Goal: Information Seeking & Learning: Learn about a topic

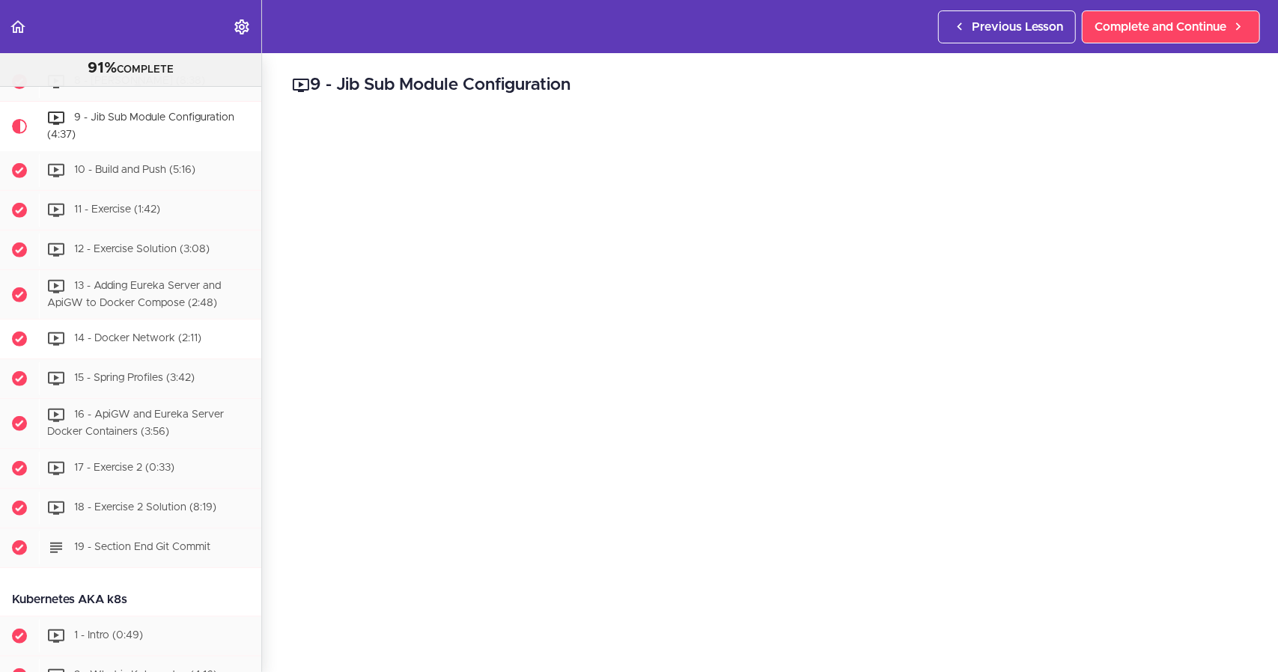
scroll to position [4243, 0]
click at [134, 177] on span "10 - Build and Push (5:16)" at bounding box center [134, 171] width 121 height 10
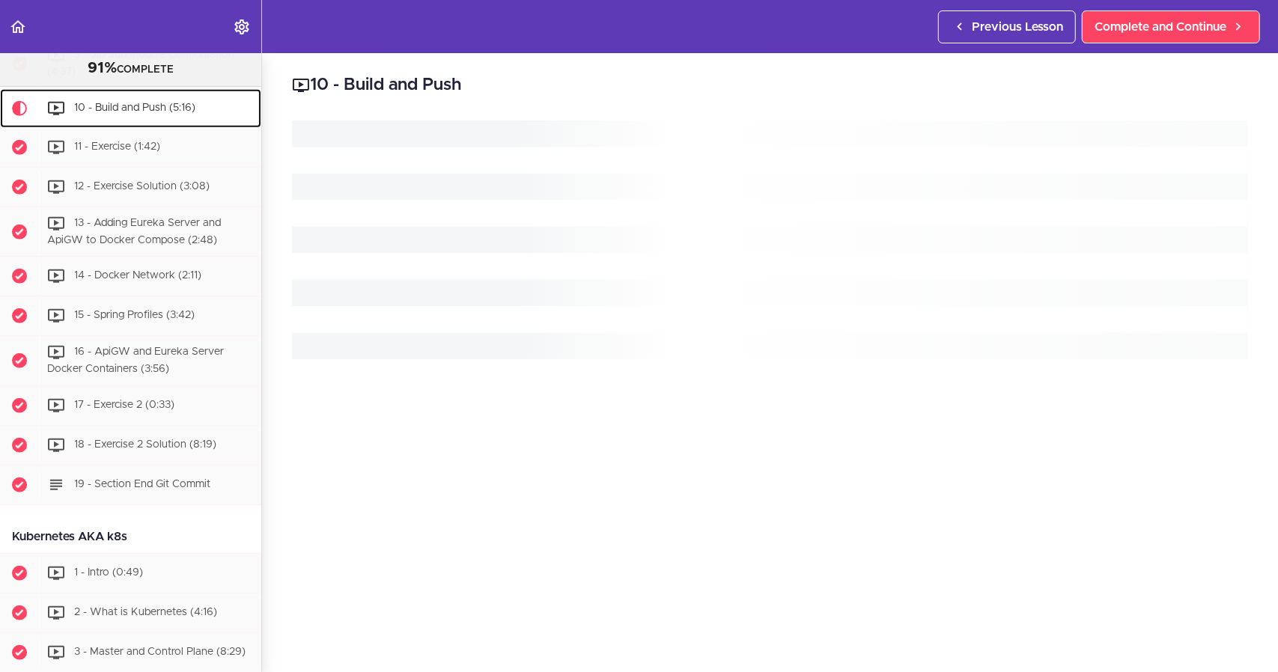
scroll to position [4349, 0]
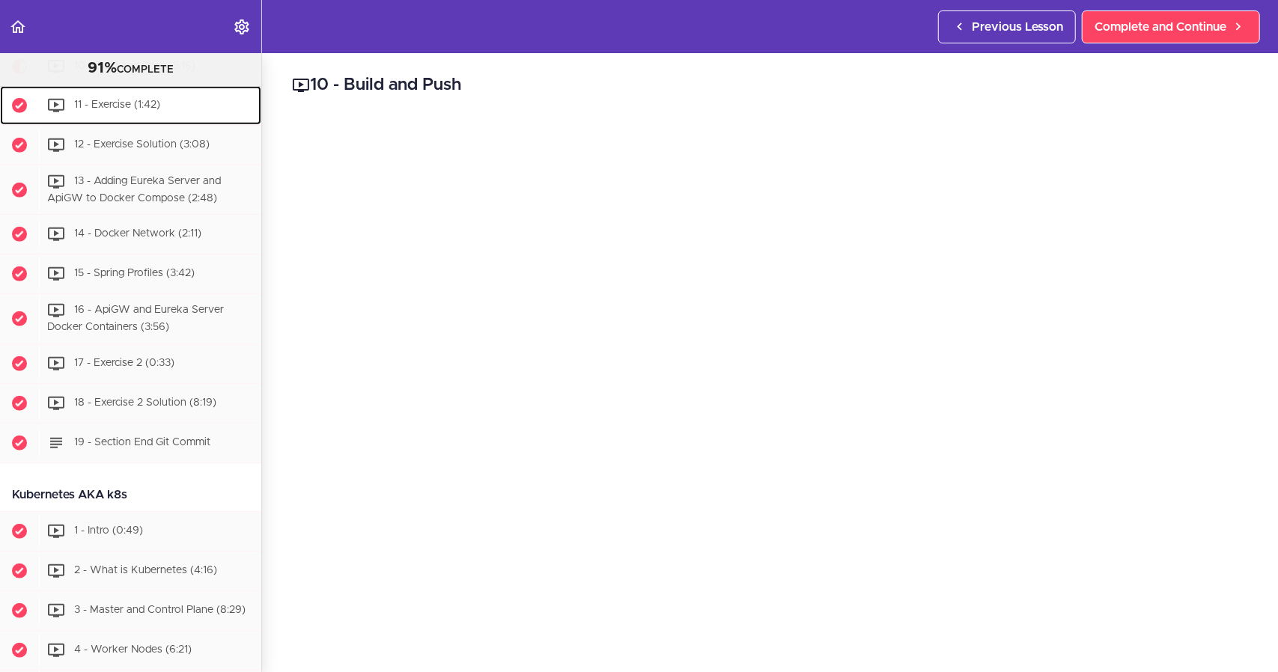
click at [153, 122] on div "11 - Exercise (1:42)" at bounding box center [150, 105] width 222 height 33
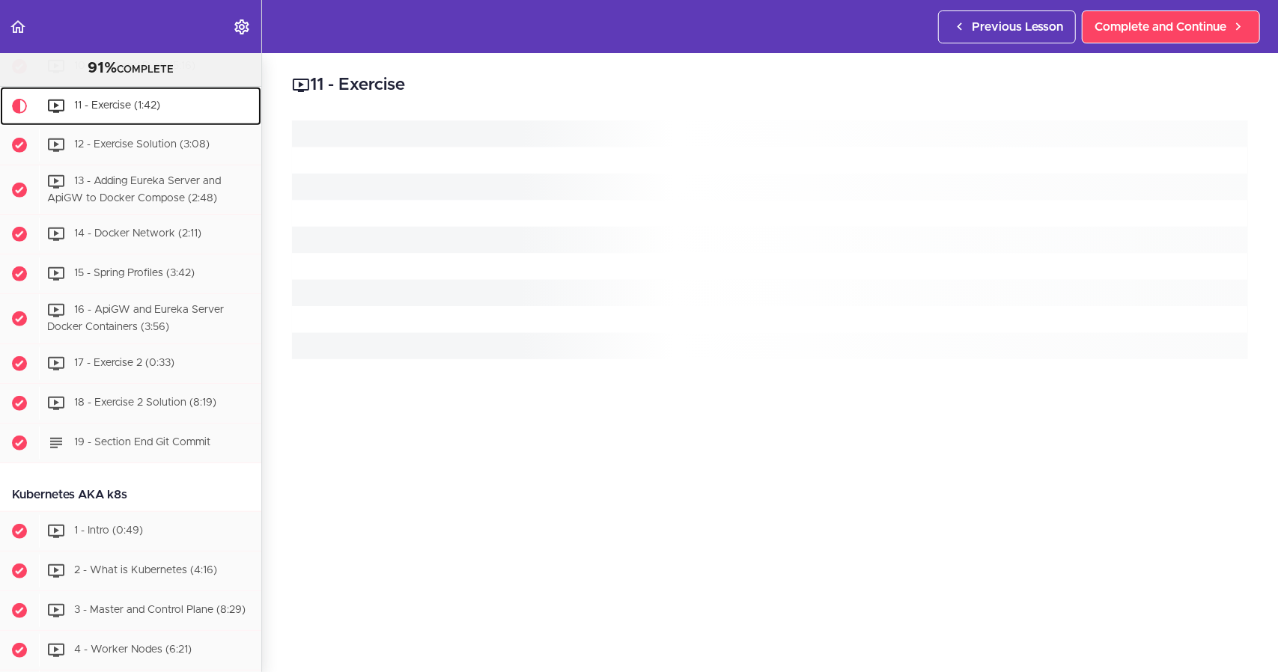
scroll to position [4388, 0]
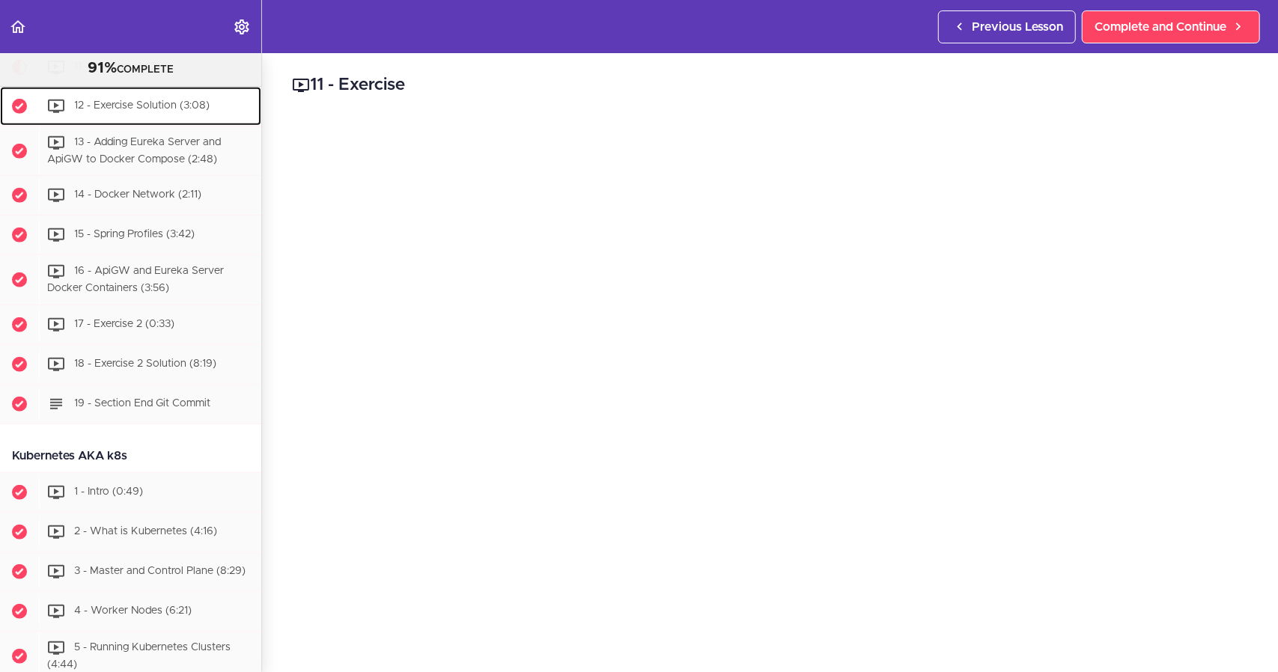
click at [178, 111] on span "12 - Exercise Solution (3:08)" at bounding box center [141, 105] width 135 height 10
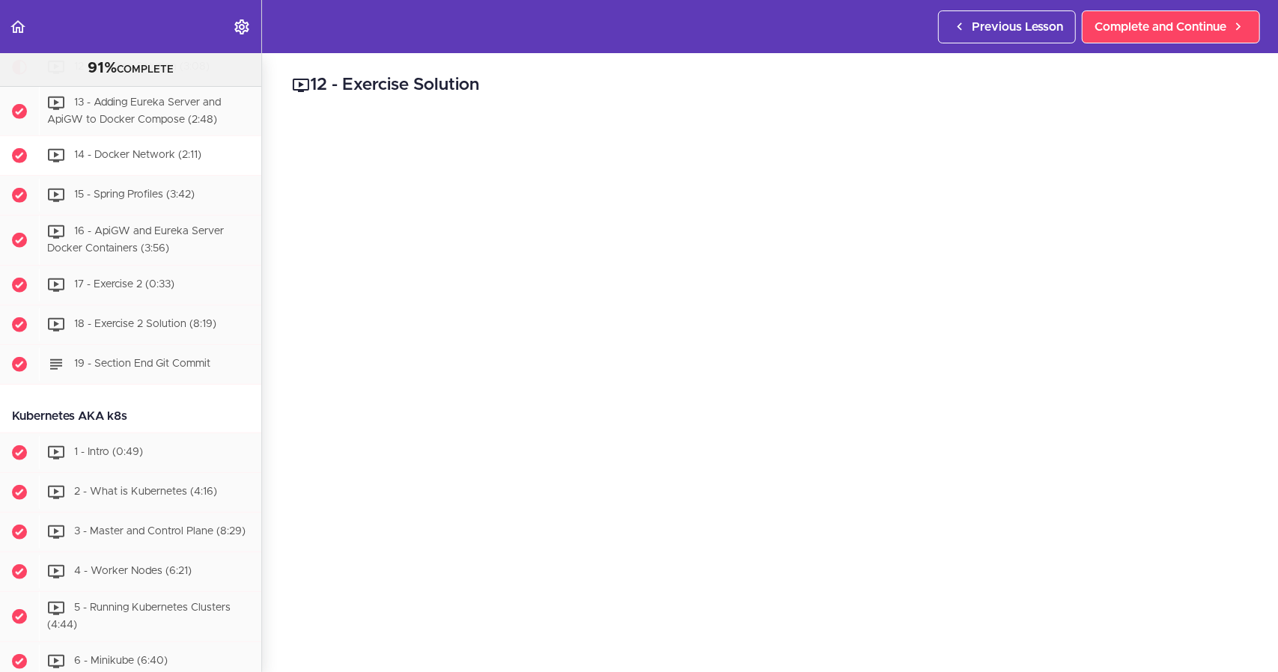
scroll to position [4353, 0]
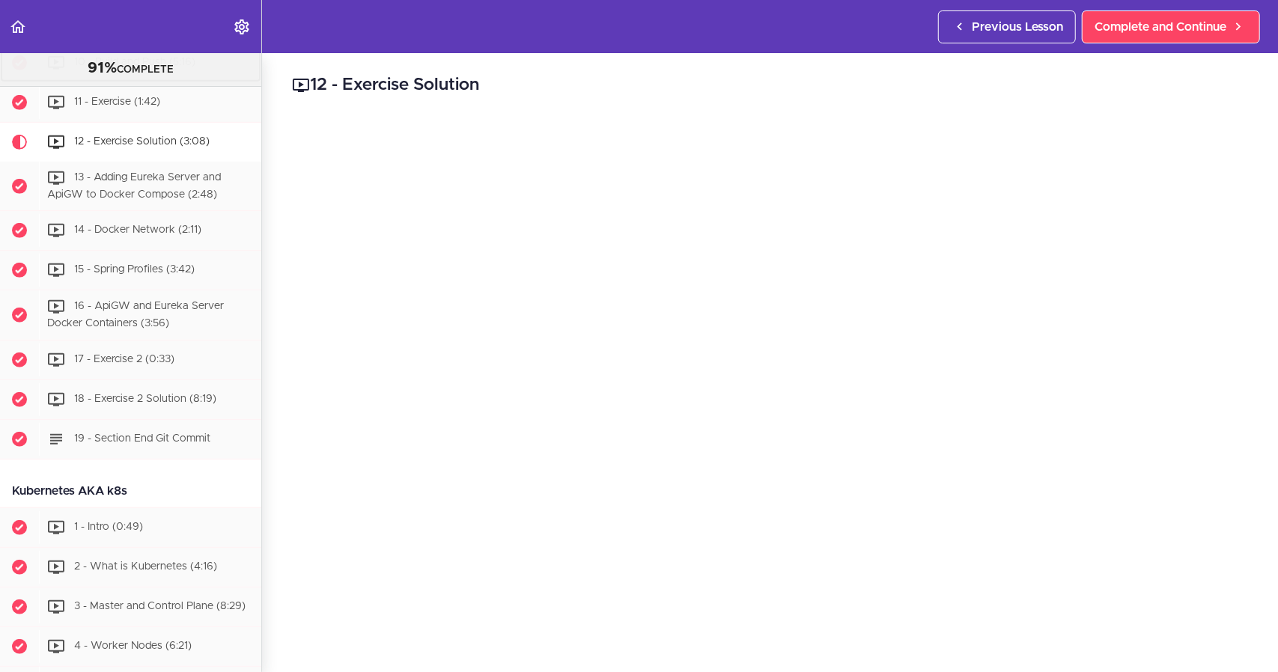
click at [141, 79] on div "10 - Build and Push (5:16)" at bounding box center [150, 62] width 222 height 33
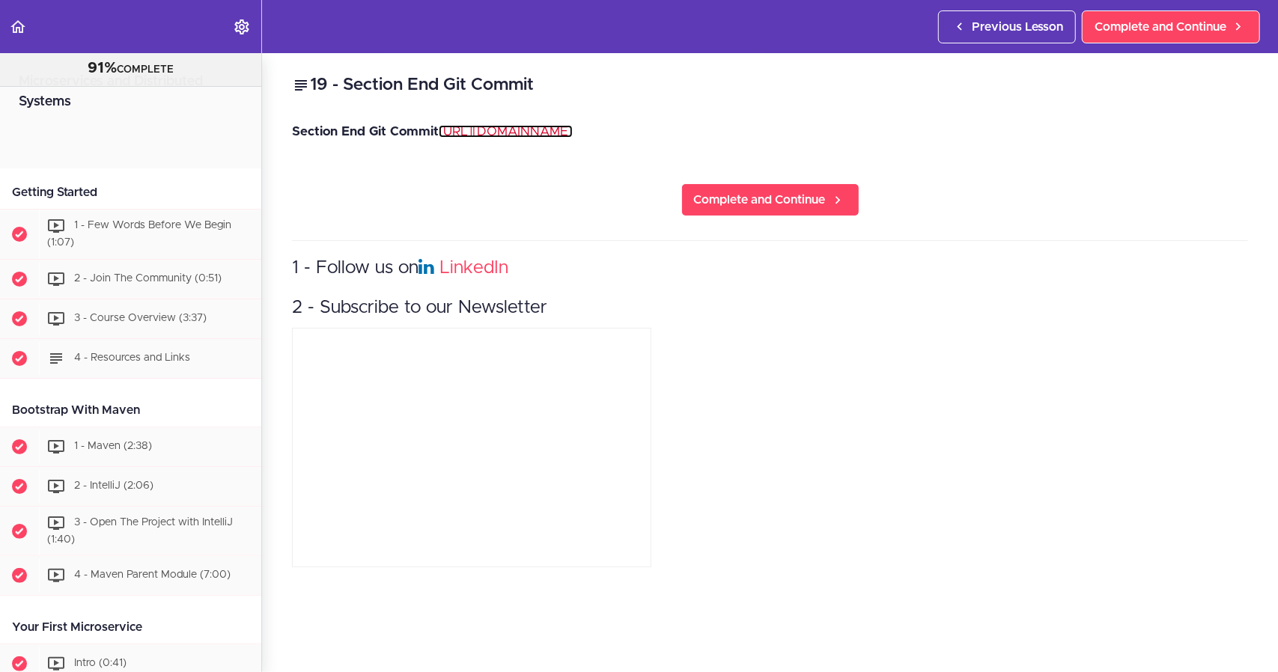
scroll to position [4743, 0]
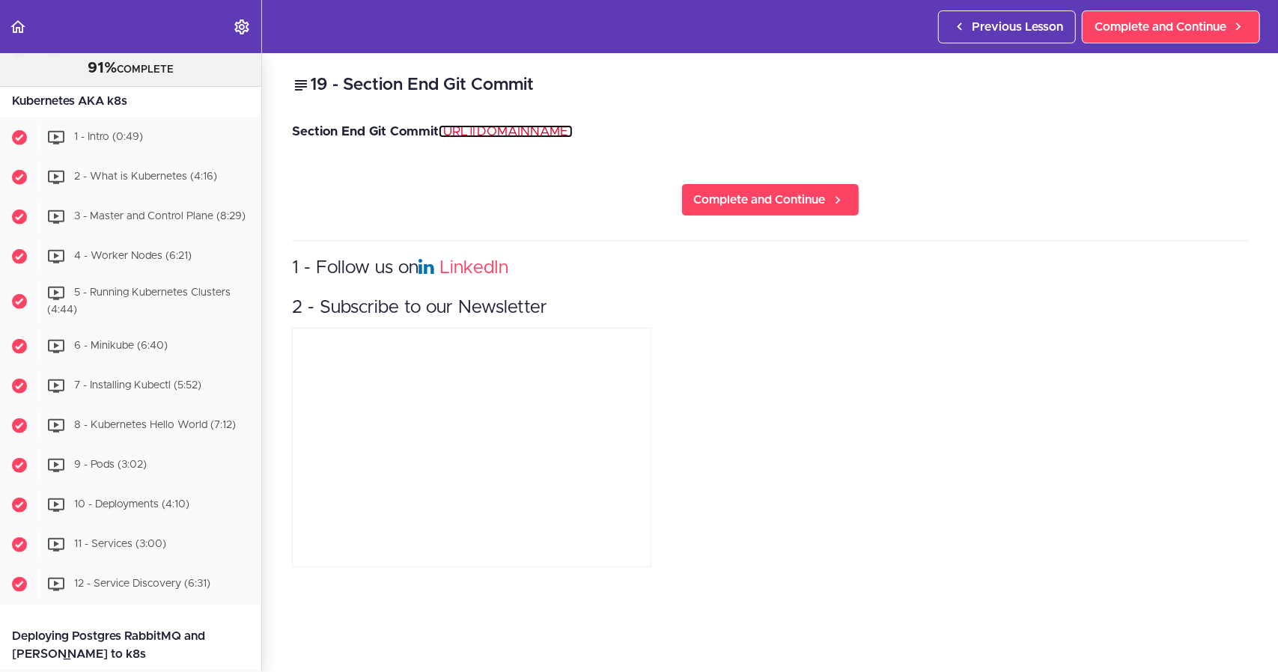
click at [573, 129] on link "https://github.com/amigoscode/microservices/commit/7315fb413b3852599bcf9abd8865…" at bounding box center [506, 131] width 134 height 13
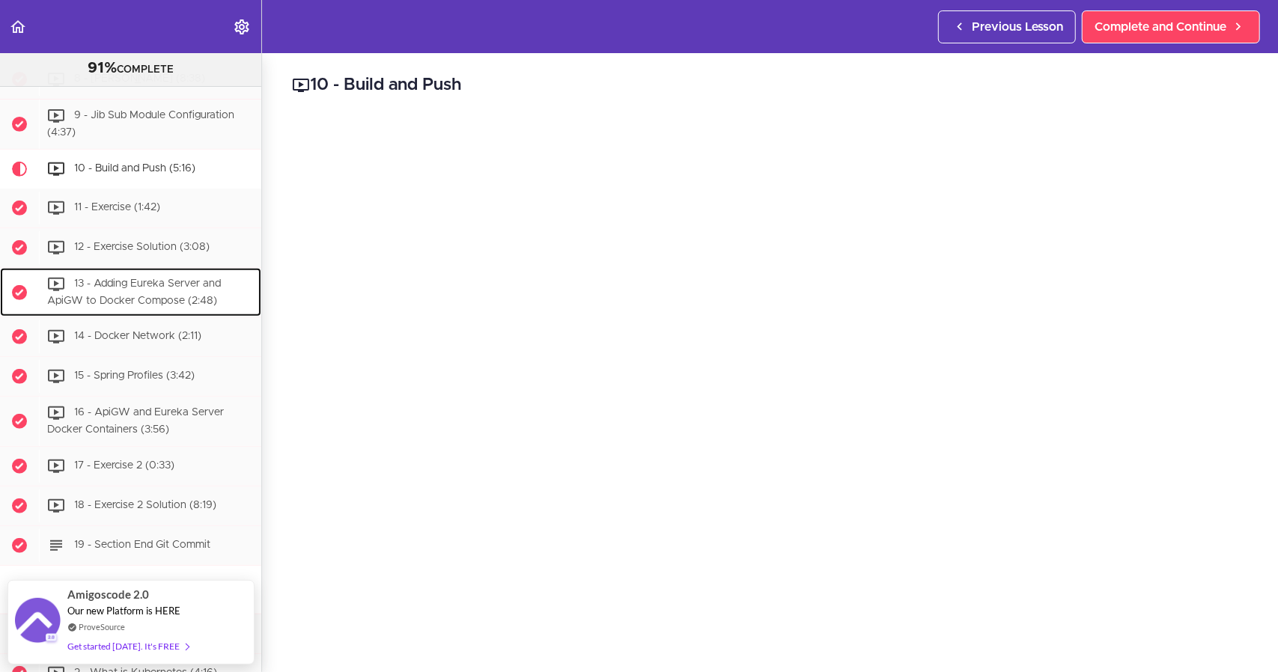
click at [194, 306] on span "13 - Adding Eureka Server and ApiGW to Docker Compose (2:48)" at bounding box center [134, 292] width 174 height 28
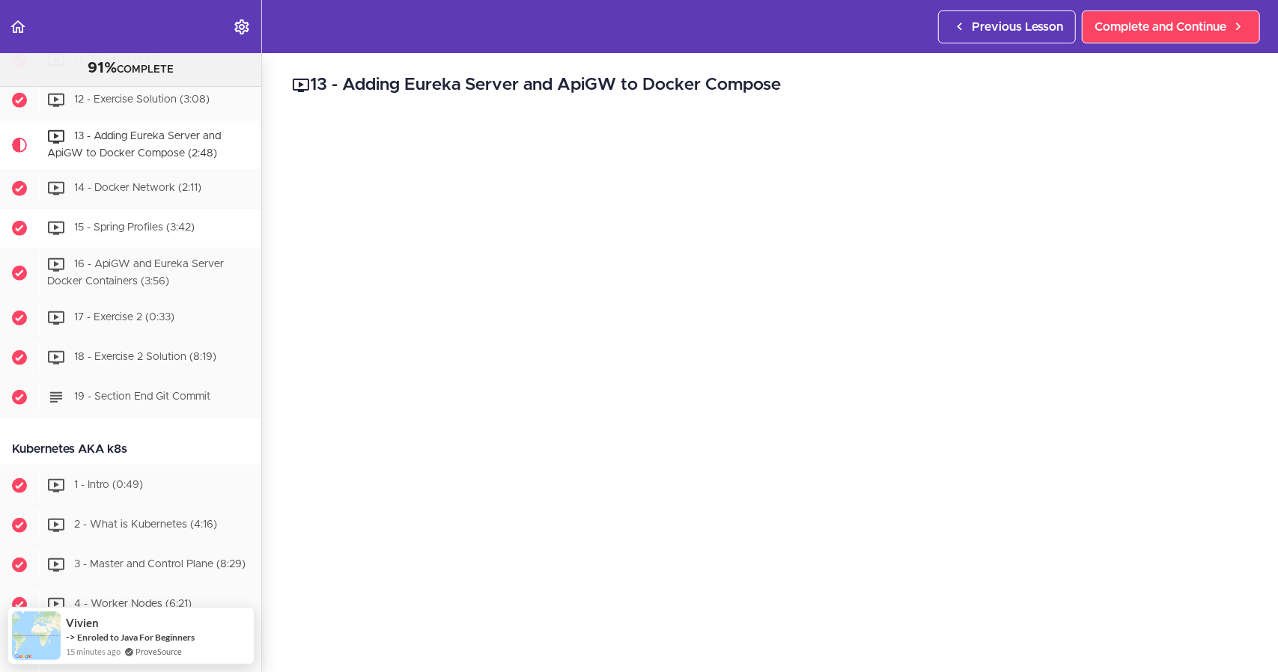
scroll to position [4392, 0]
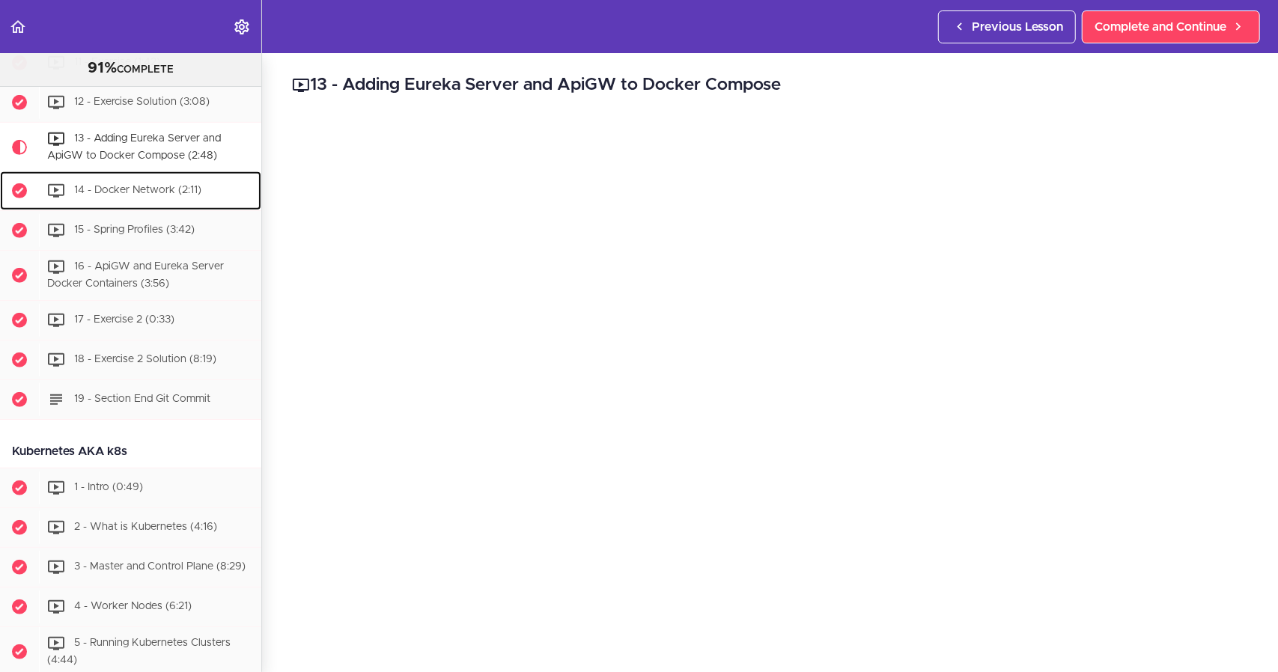
click at [144, 207] on div "14 - Docker Network (2:11)" at bounding box center [150, 190] width 222 height 33
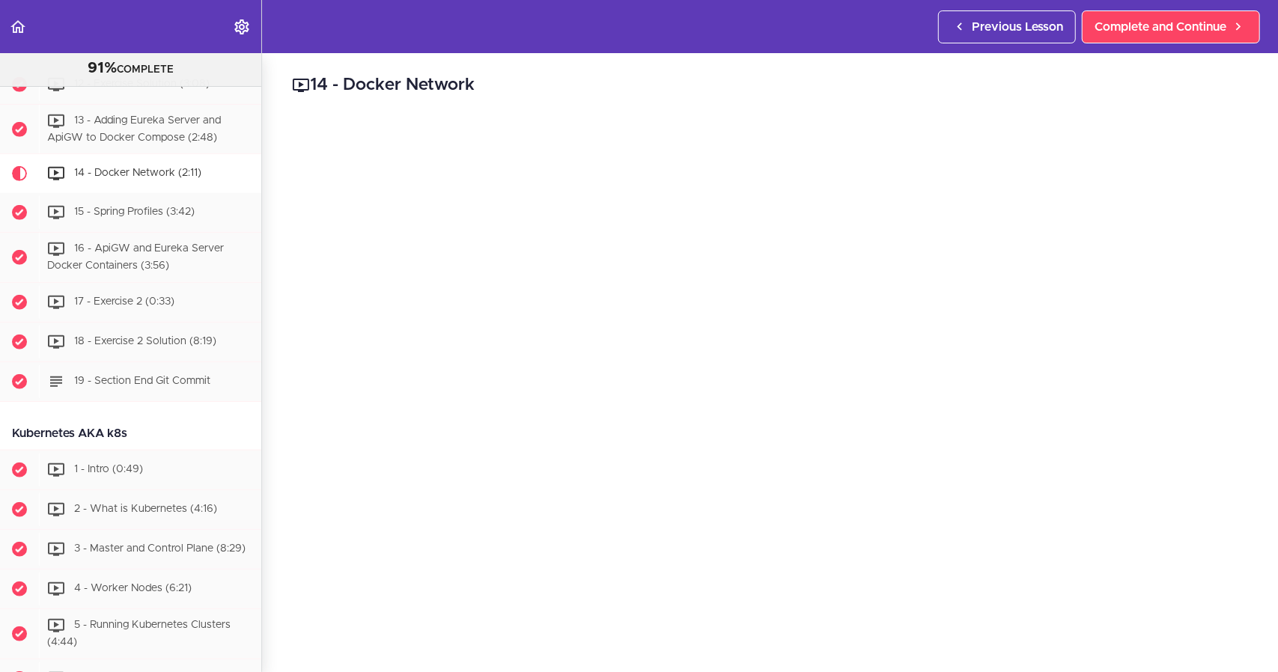
scroll to position [4374, 0]
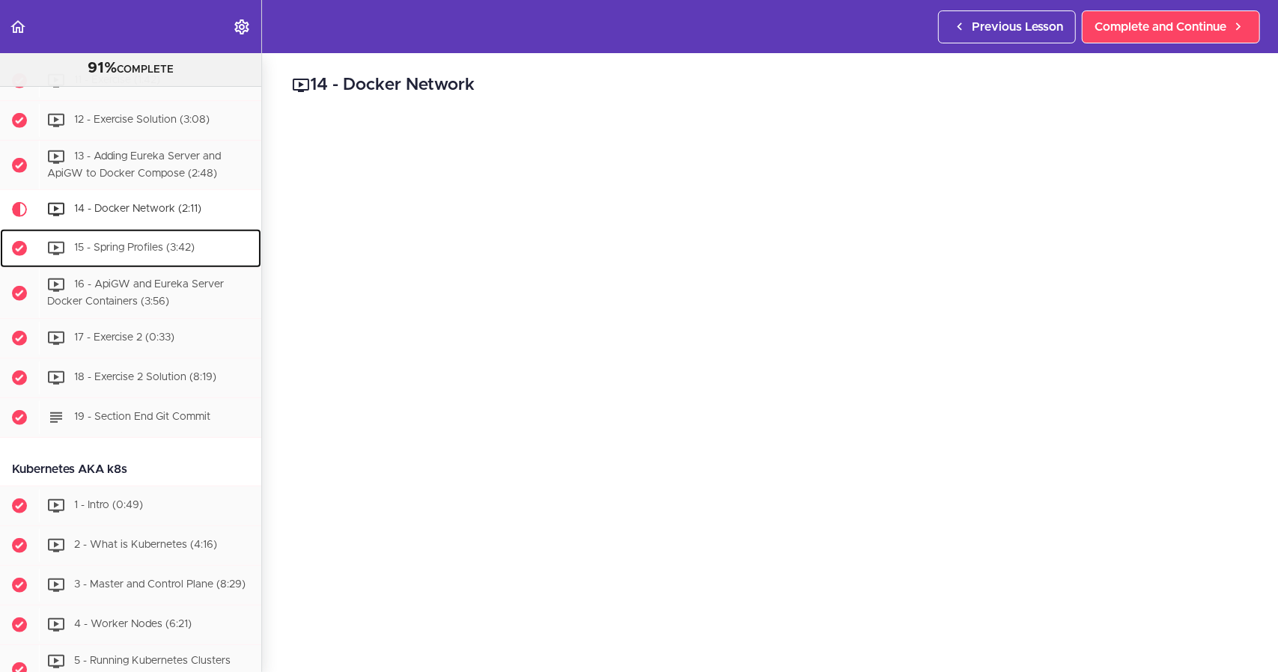
click at [169, 265] on div "15 - Spring Profiles (3:42)" at bounding box center [150, 248] width 222 height 33
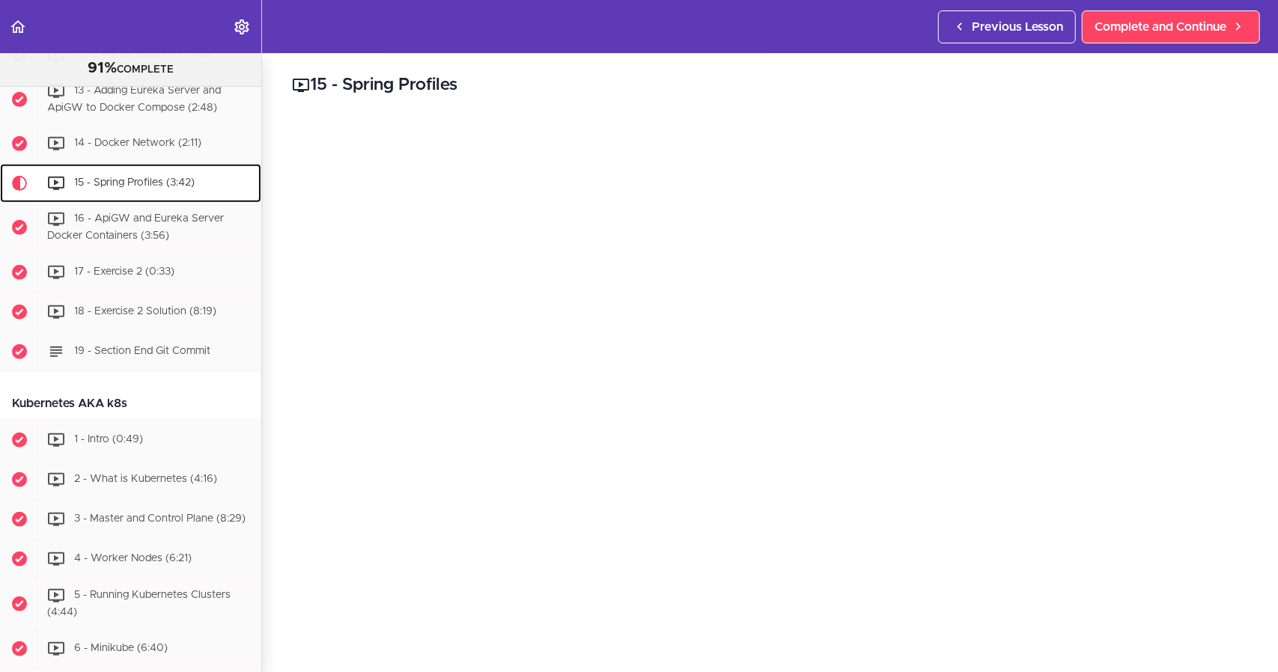
scroll to position [4556, 0]
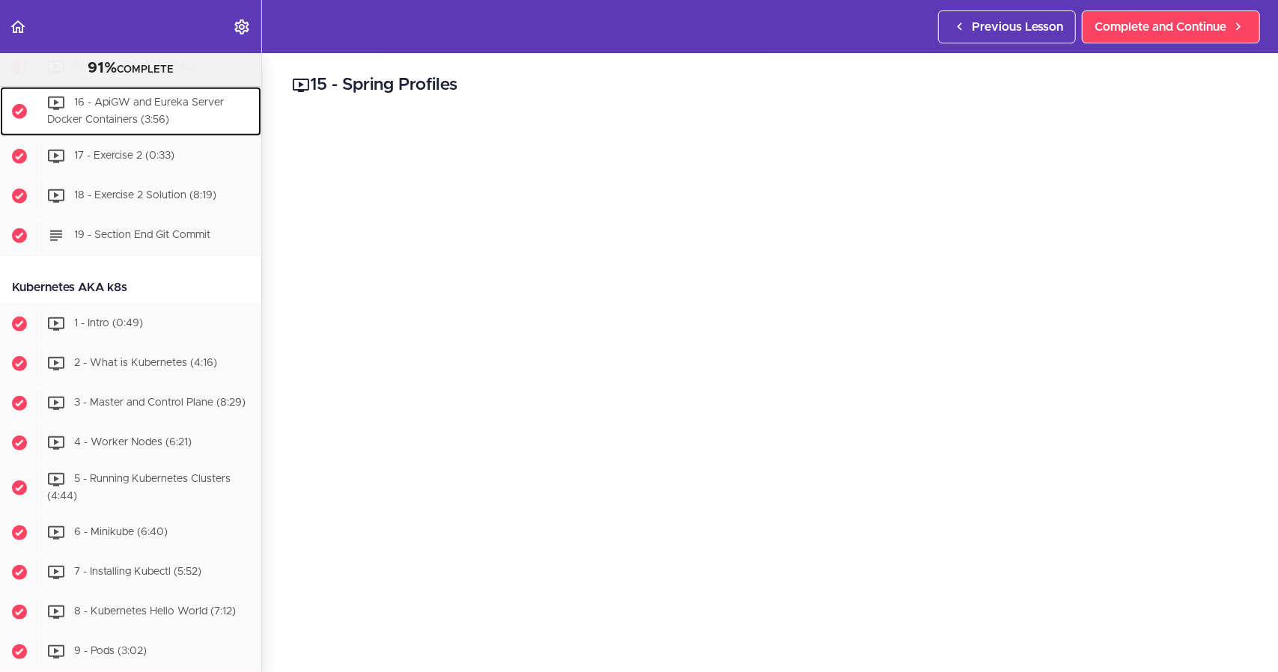
click at [166, 126] on span "16 - ApiGW and Eureka Server Docker Containers (3:56)" at bounding box center [135, 112] width 177 height 28
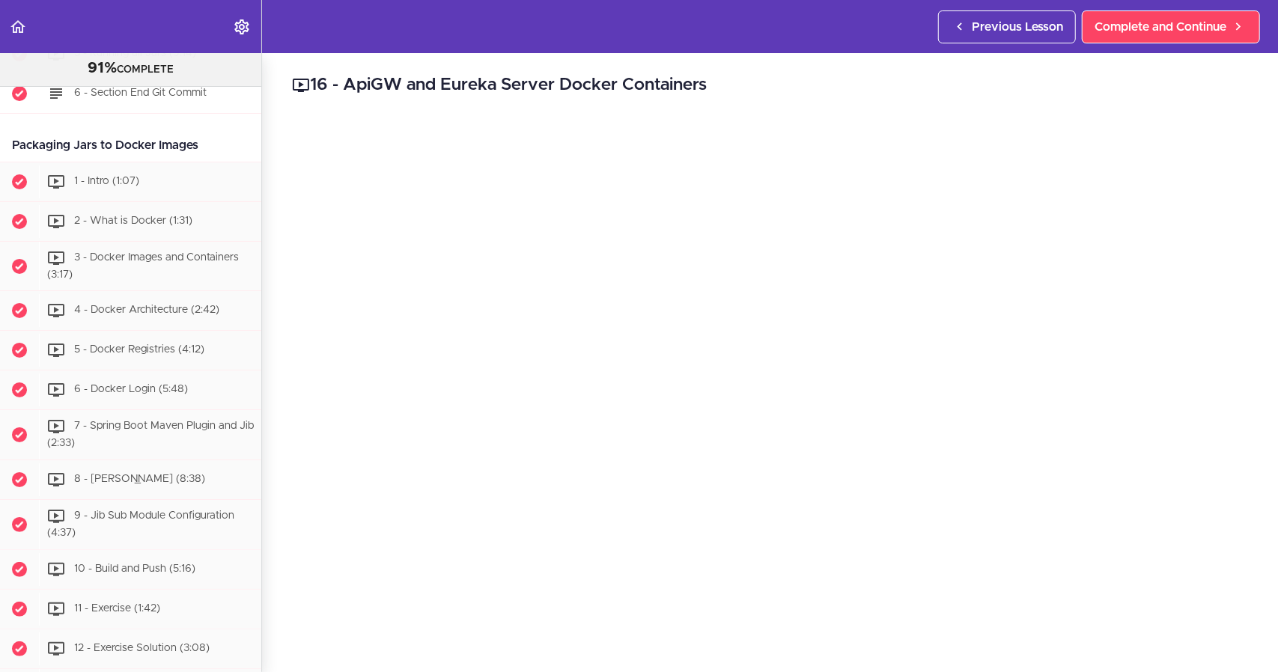
scroll to position [3847, 0]
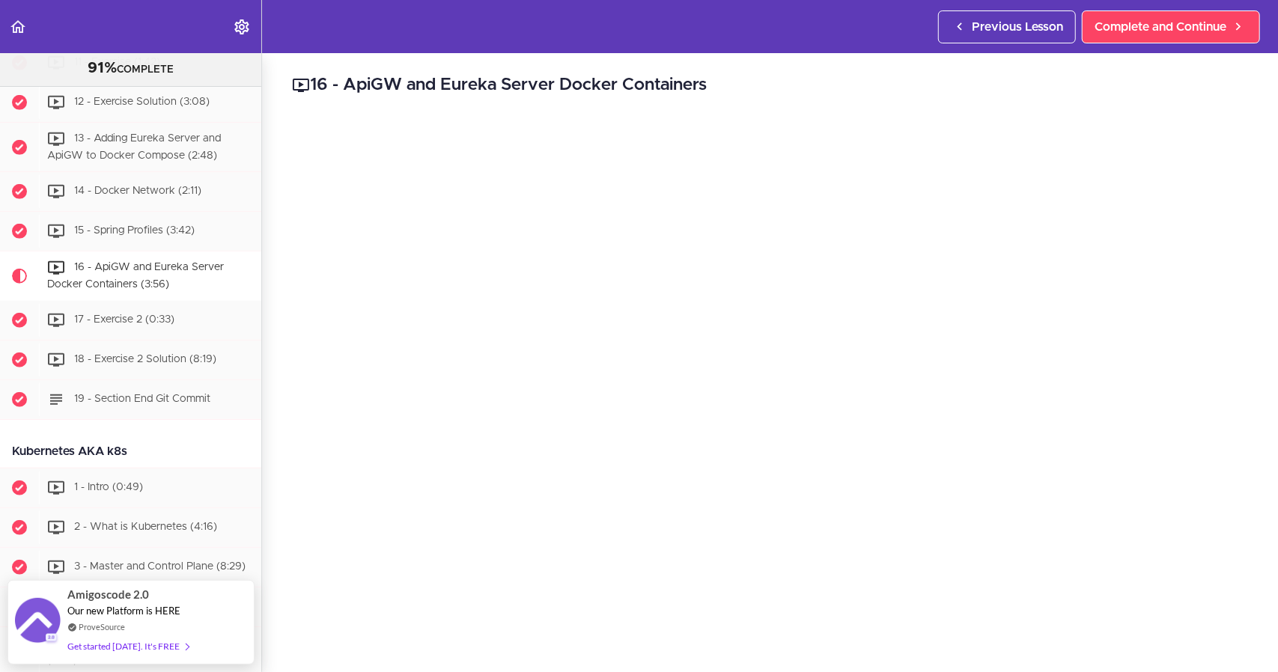
scroll to position [4344, 0]
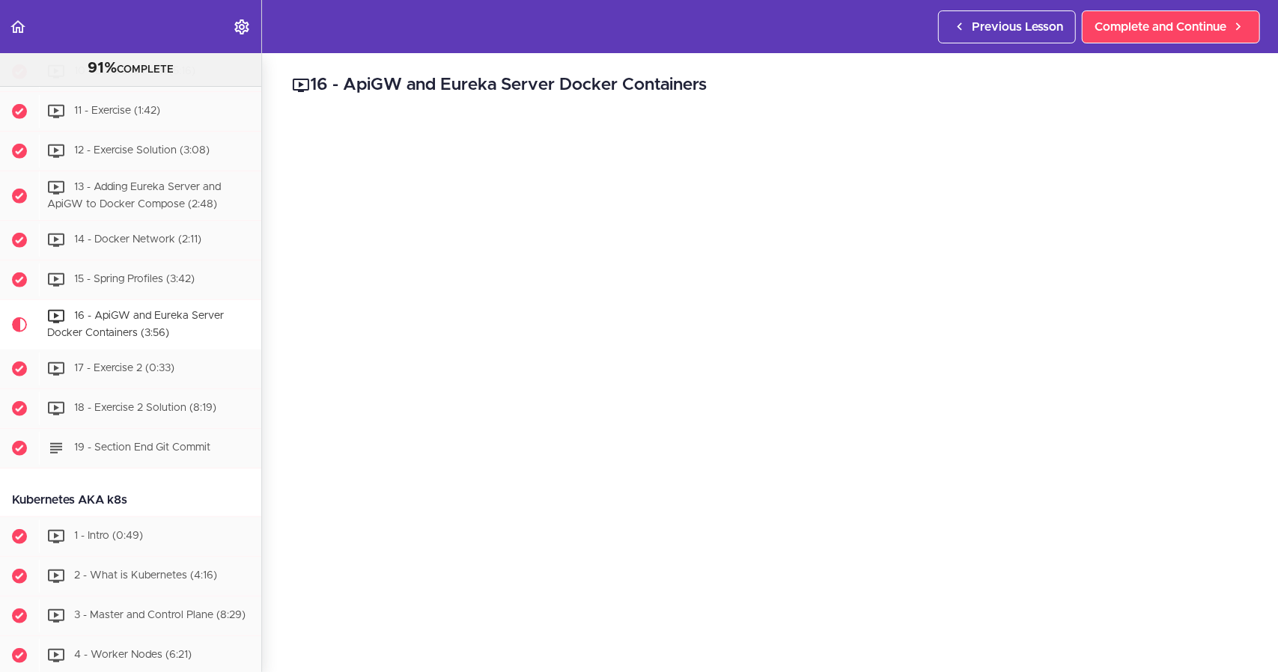
click at [1145, 656] on div "16 - ApiGW and Eureka Server Docker Containers Complete and Continue 1 - Follow…" at bounding box center [770, 362] width 1016 height 619
click at [186, 385] on div "17 - Exercise 2 (0:33)" at bounding box center [150, 368] width 222 height 33
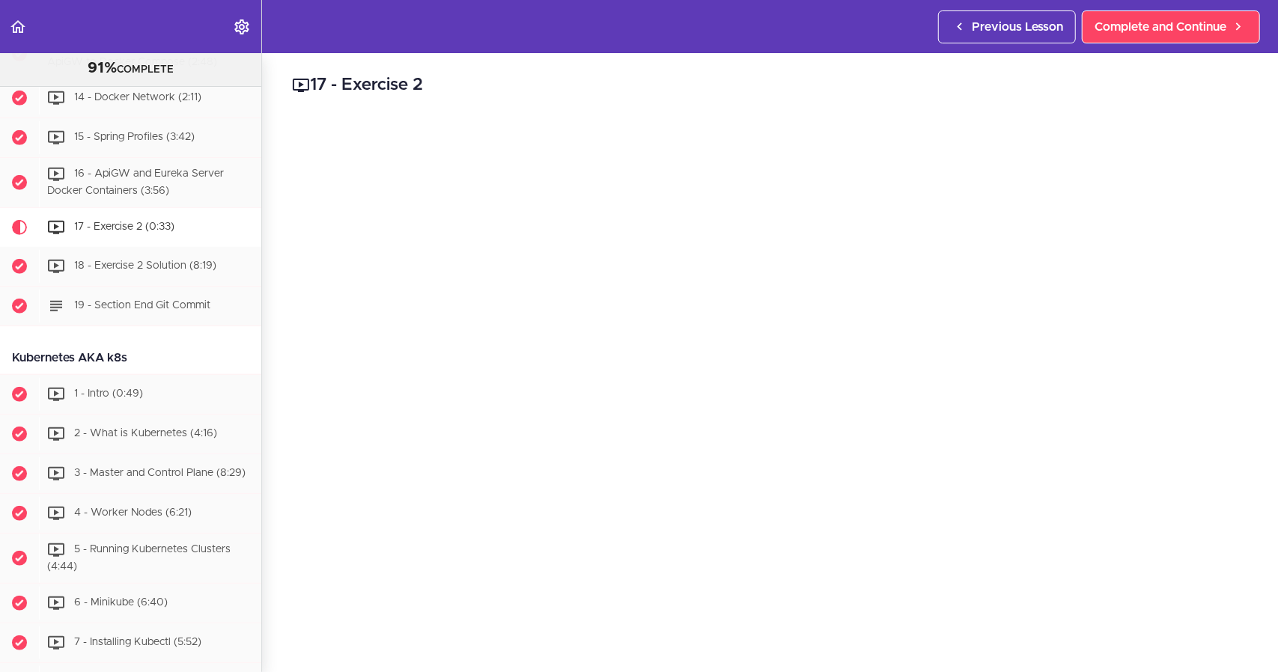
scroll to position [4421, 0]
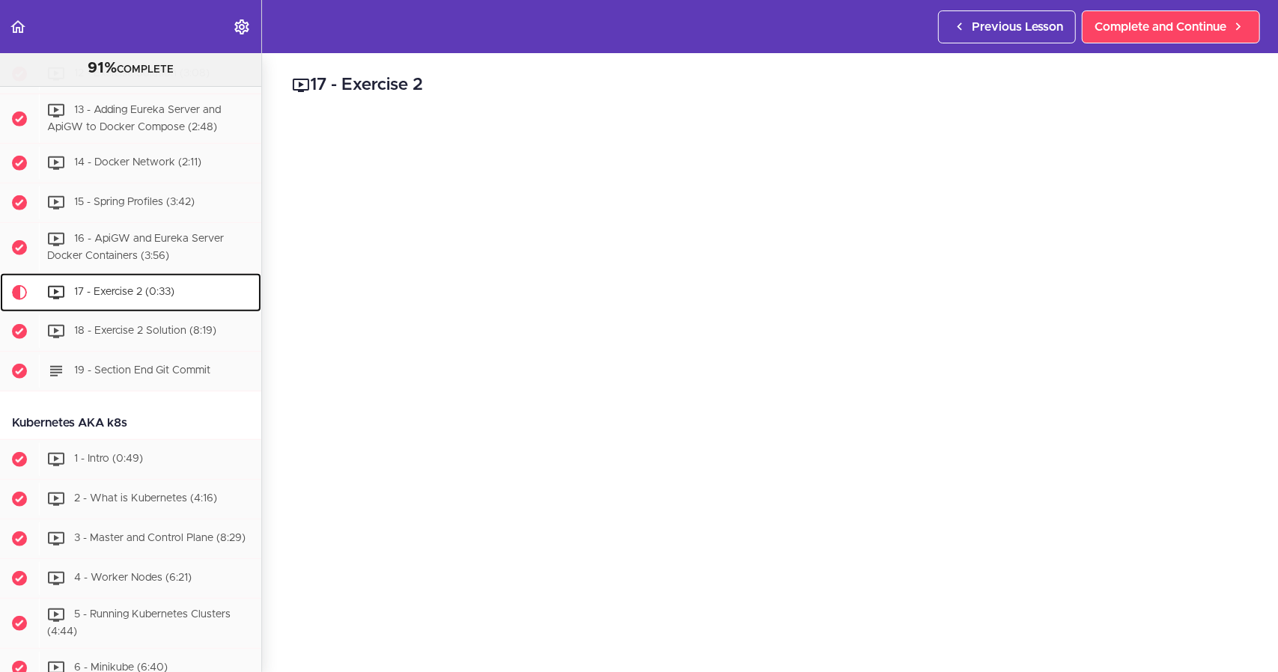
click at [171, 297] on span "17 - Exercise 2 (0:33)" at bounding box center [124, 292] width 100 height 10
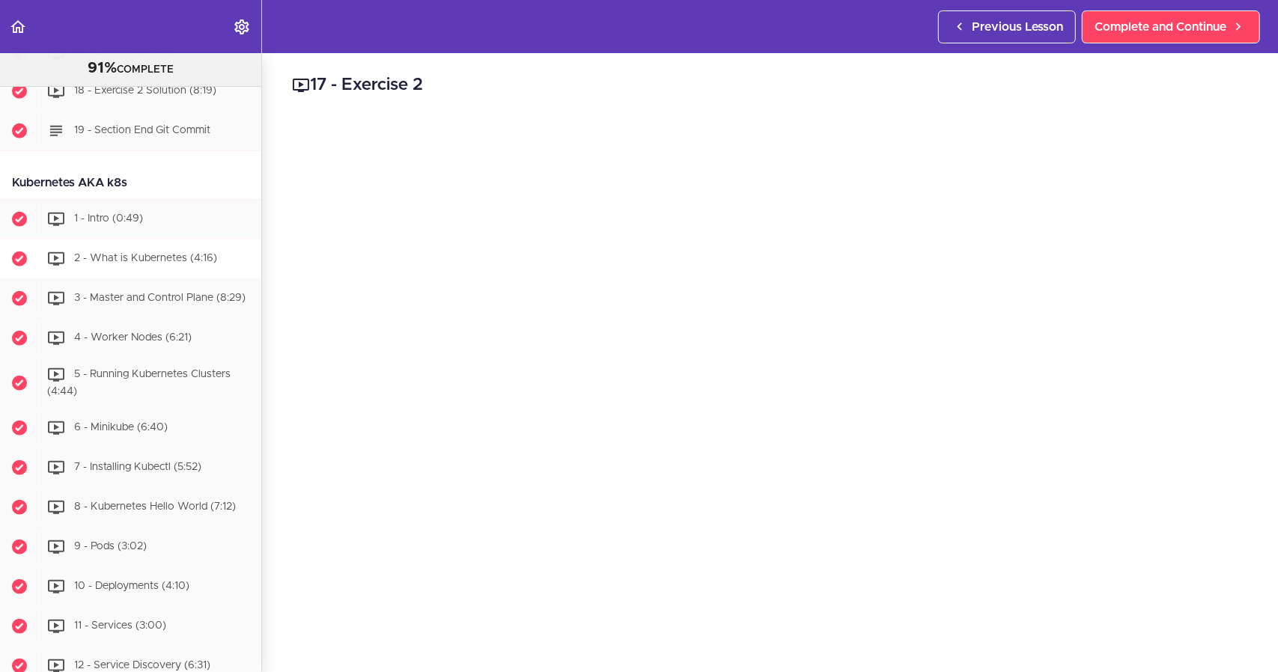
scroll to position [4496, 0]
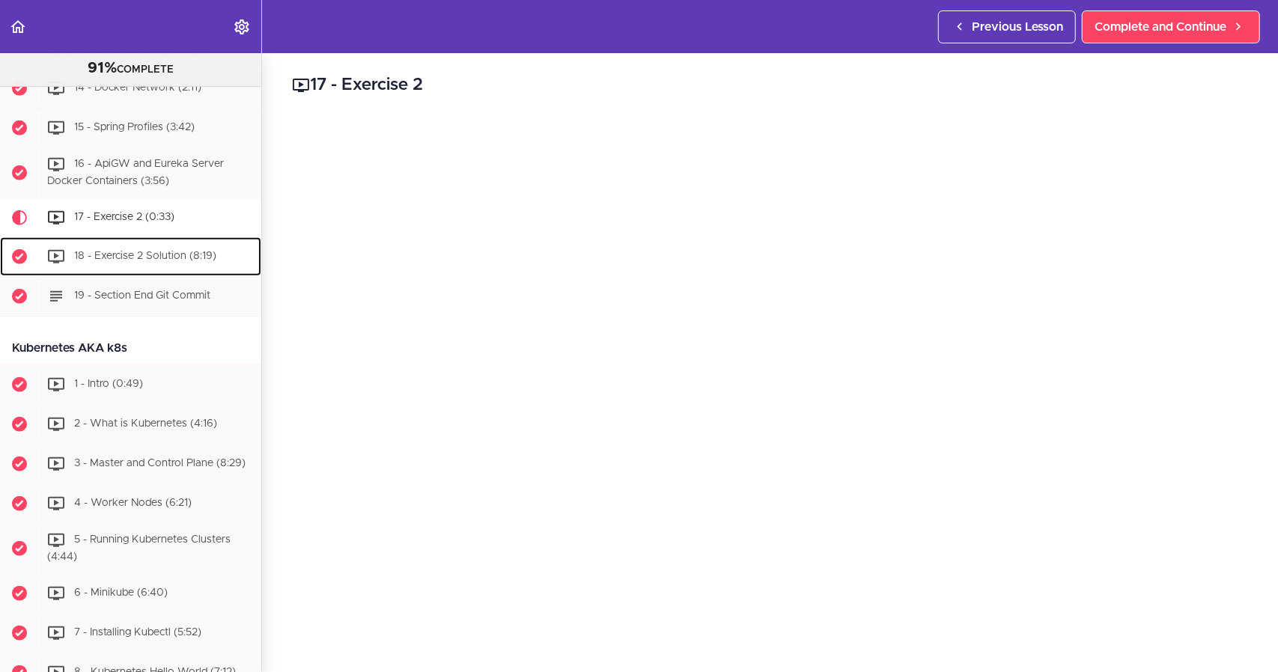
click at [120, 273] on div "18 - Exercise 2 Solution (8:19)" at bounding box center [150, 256] width 222 height 33
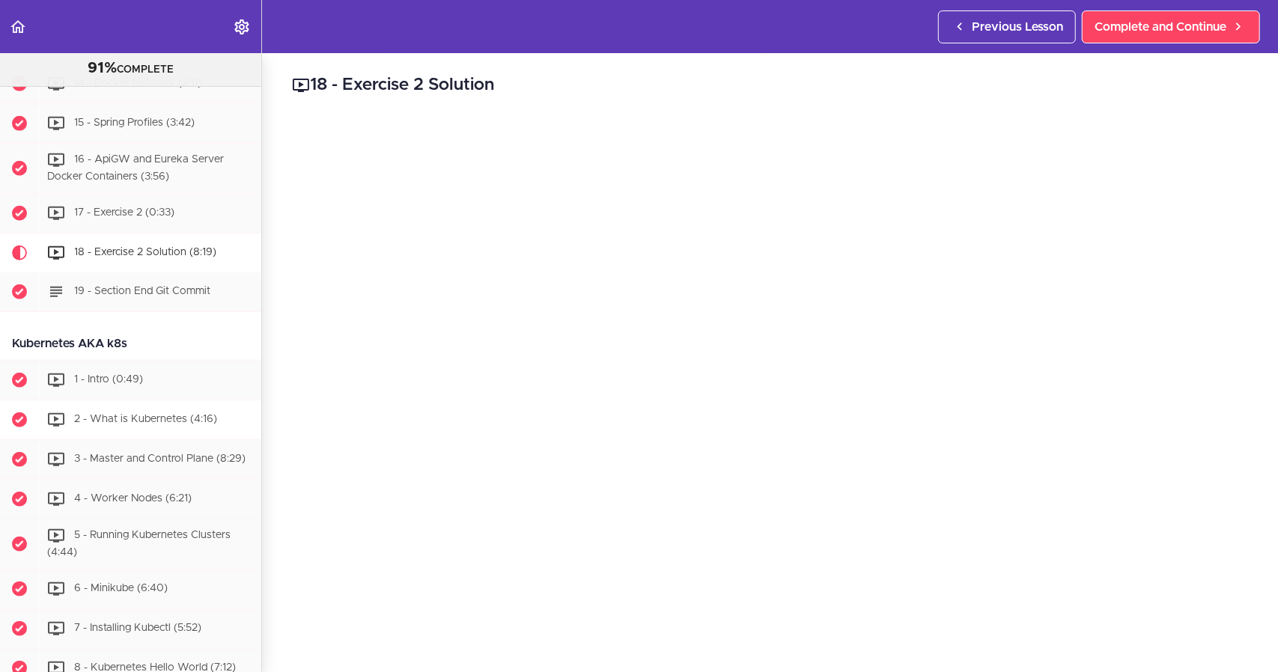
scroll to position [4460, 0]
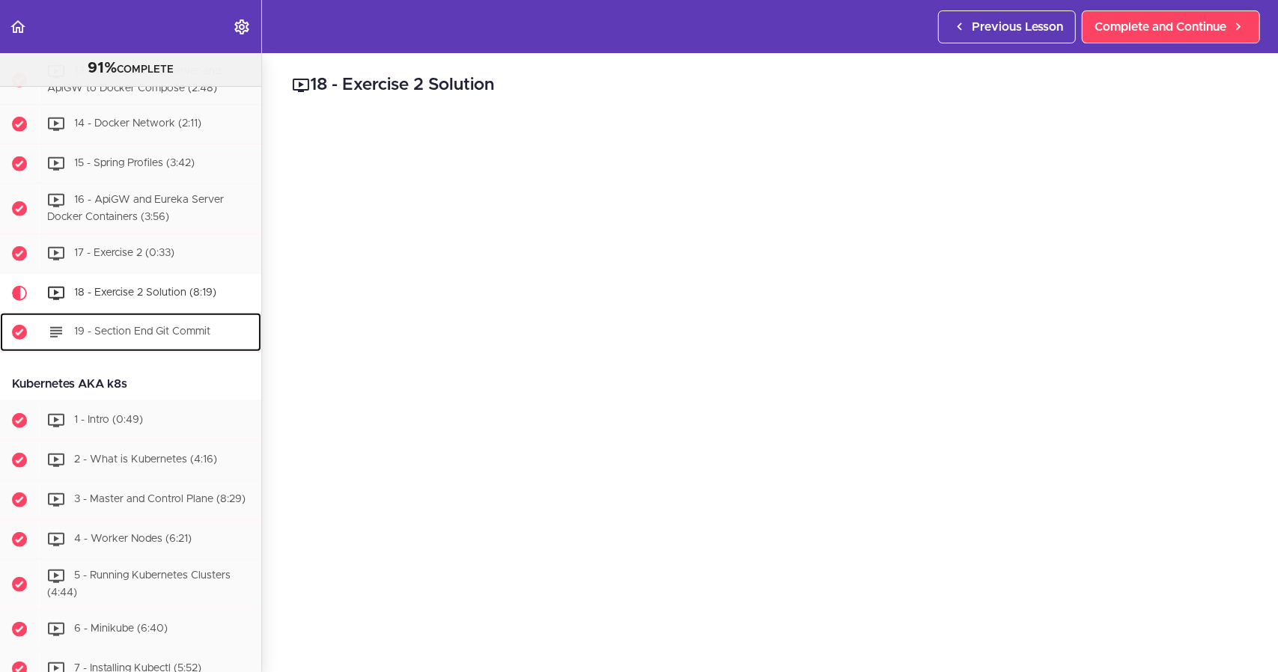
click at [148, 337] on span "19 - Section End Git Commit" at bounding box center [142, 331] width 136 height 10
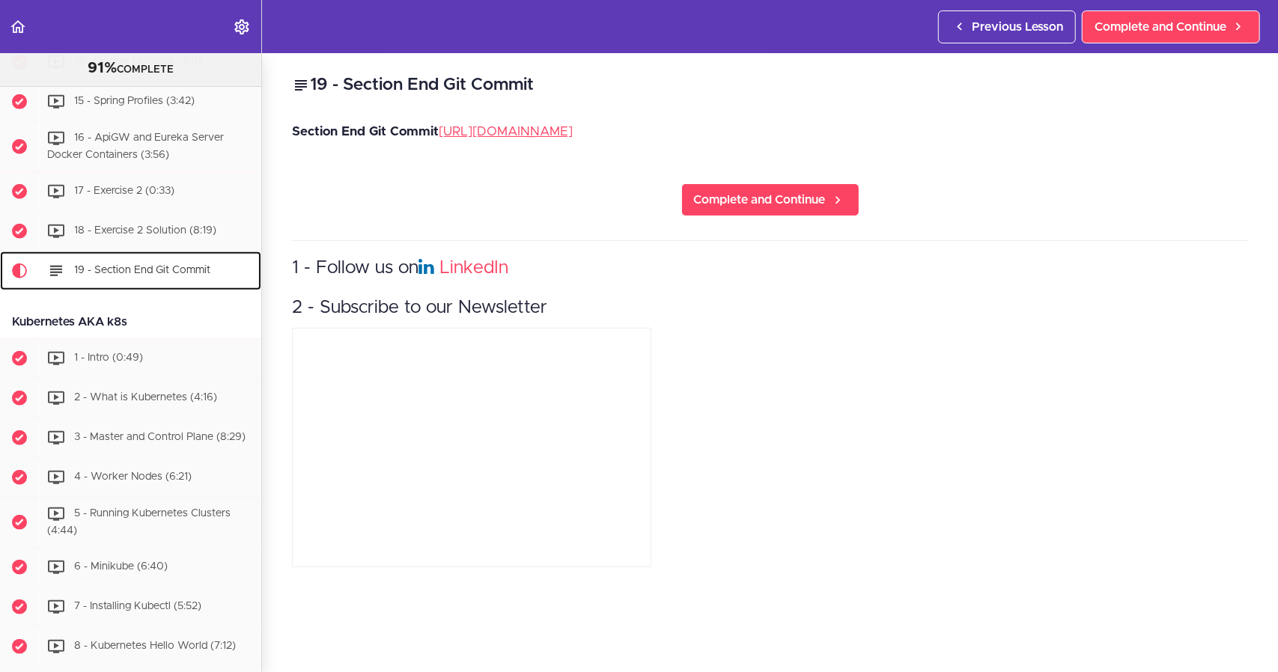
scroll to position [4724, 0]
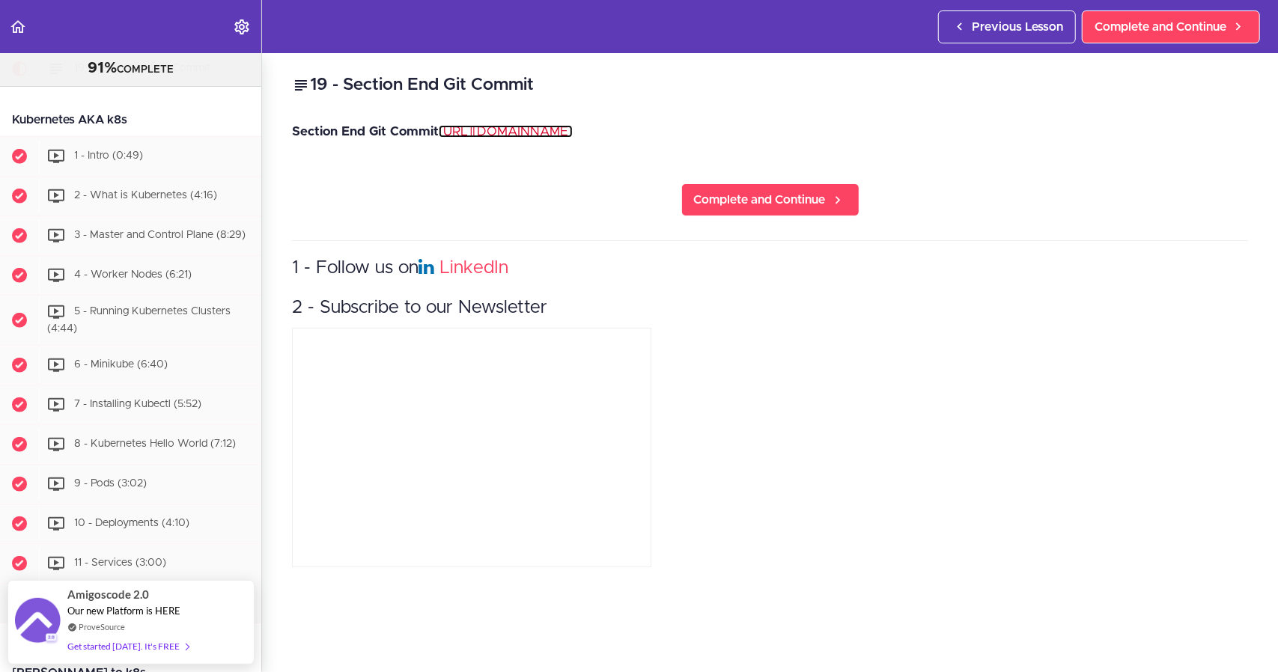
click at [539, 135] on link "[URL][DOMAIN_NAME]" at bounding box center [506, 131] width 134 height 13
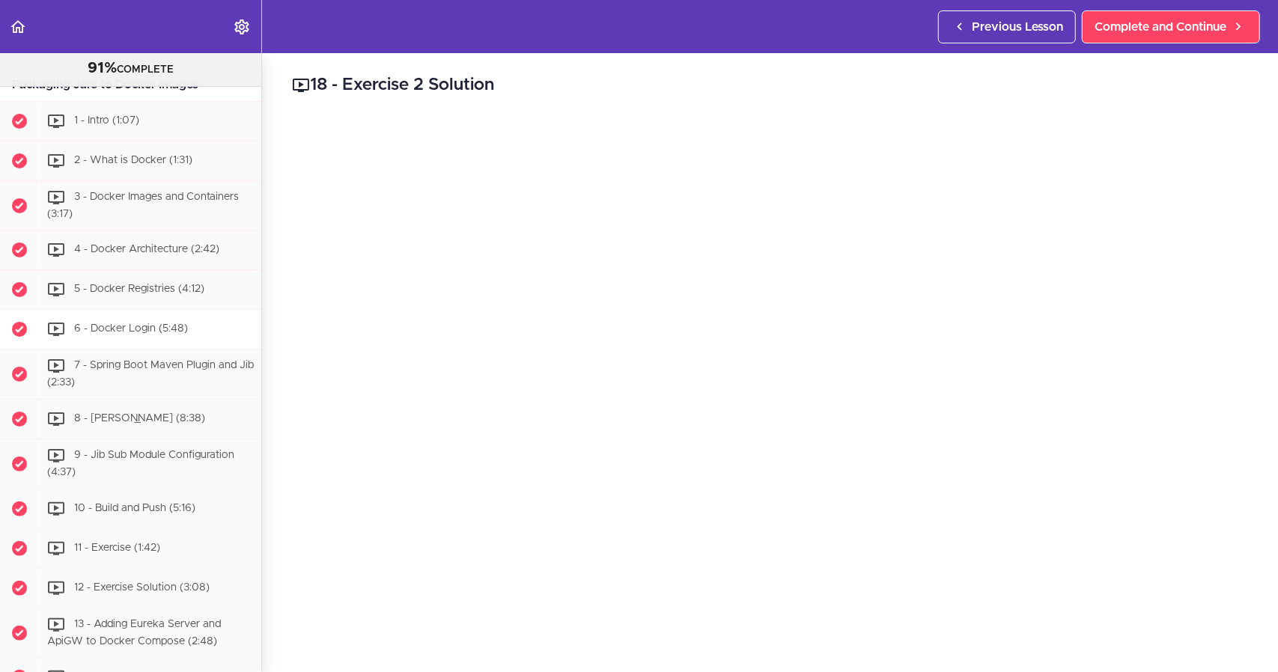
scroll to position [3805, 0]
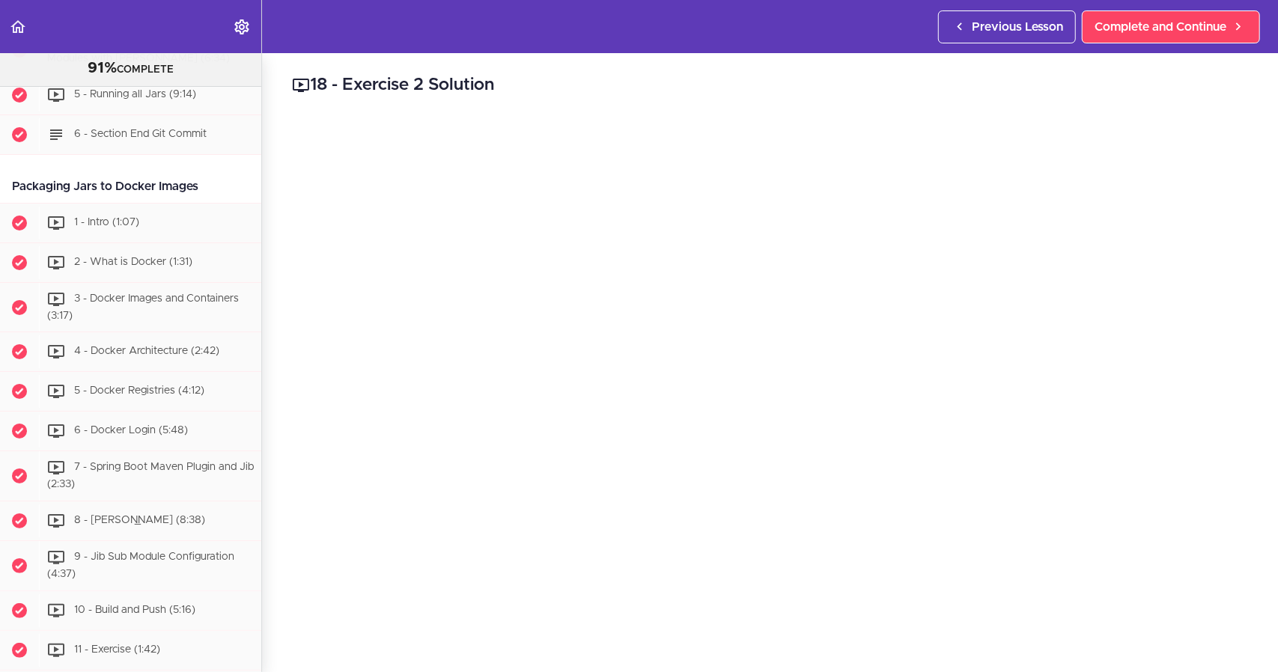
drag, startPoint x: 201, startPoint y: 248, endPoint x: 13, endPoint y: 254, distance: 188.0
click at [13, 204] on div "Packaging Jars to Docker Images" at bounding box center [130, 187] width 261 height 34
copy div "Packaging Jars to Docker Images"
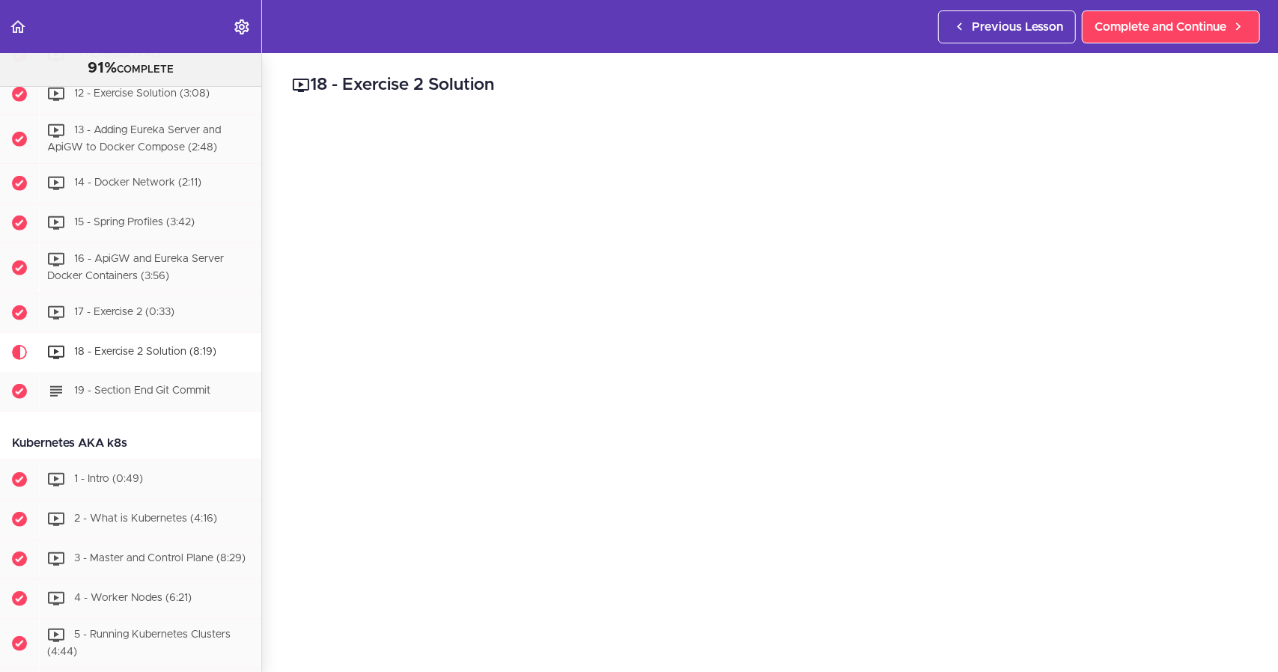
scroll to position [4404, 0]
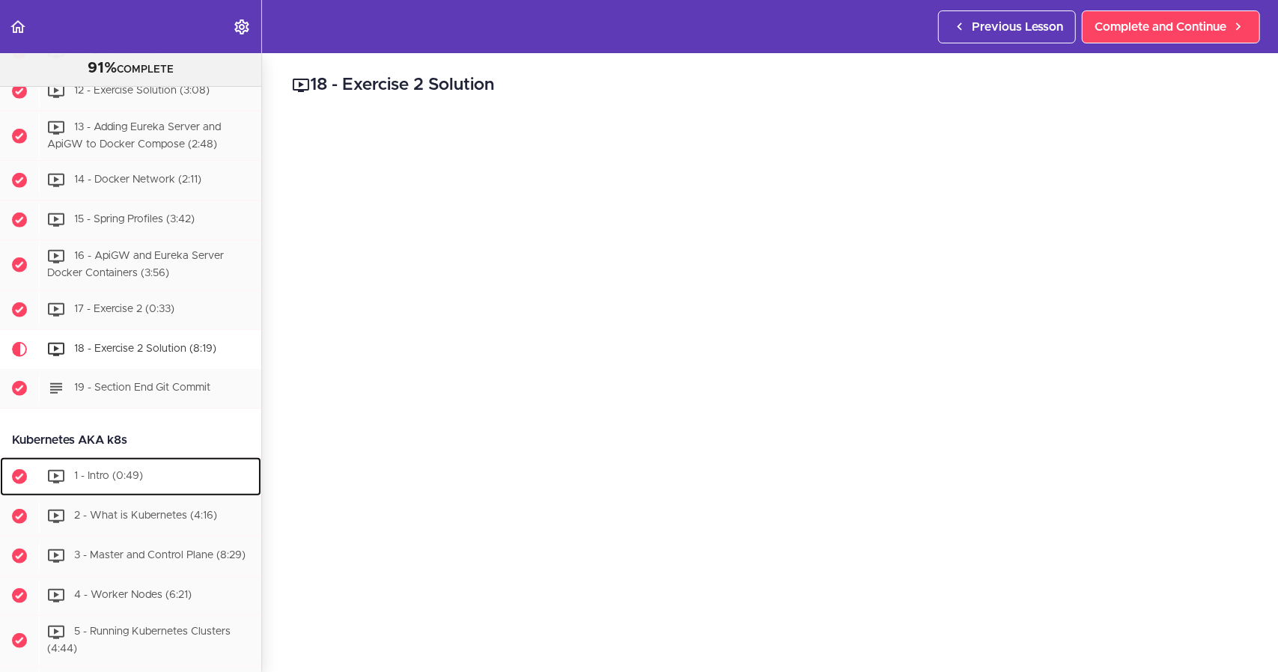
click at [108, 493] on div "1 - Intro (0:49)" at bounding box center [150, 476] width 222 height 33
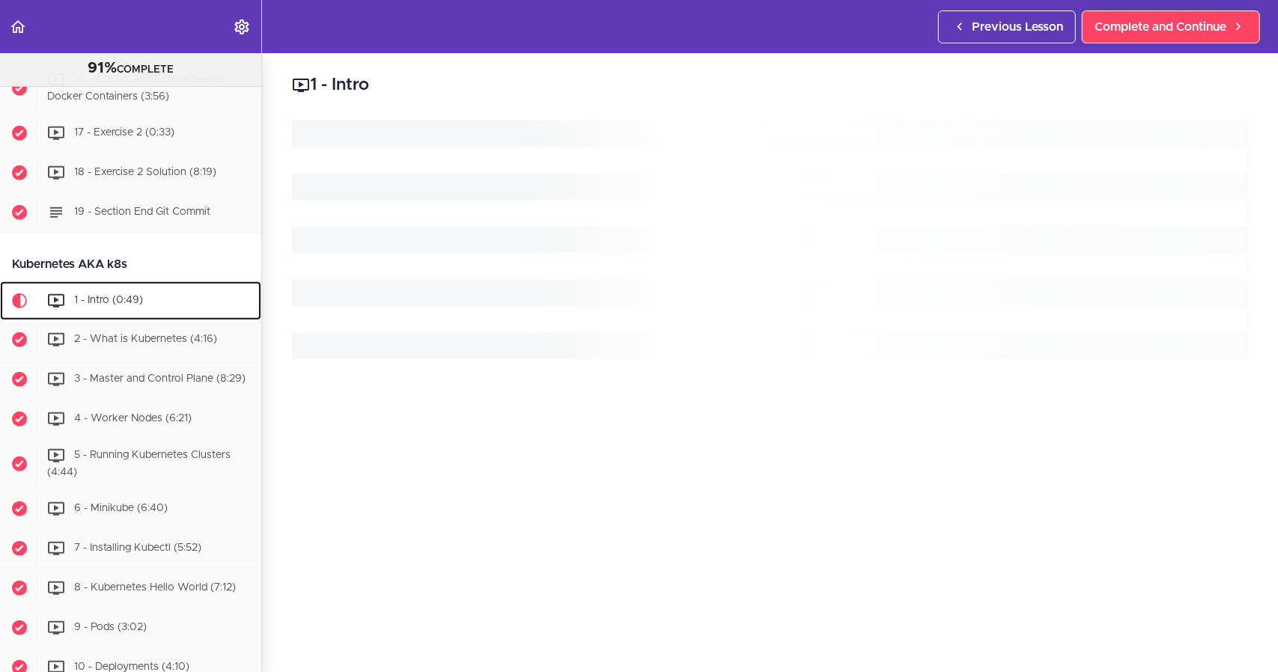
scroll to position [4811, 0]
